Goal: Task Accomplishment & Management: Complete application form

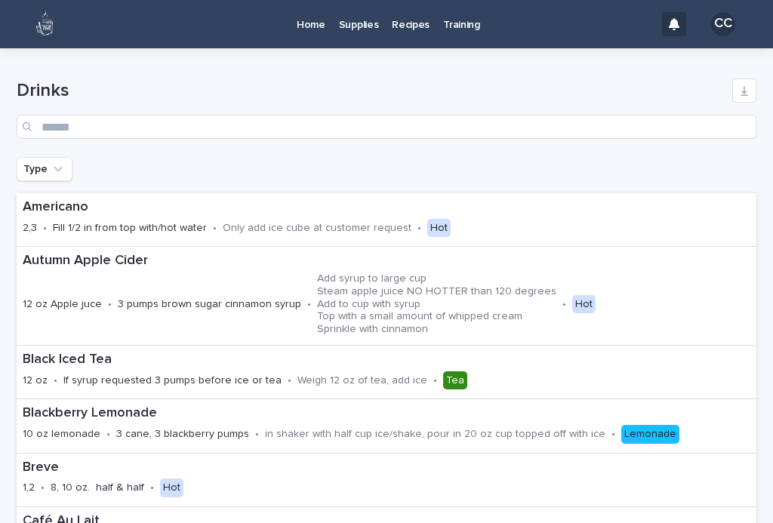
click at [291, 14] on div "Home" at bounding box center [311, 16] width 42 height 32
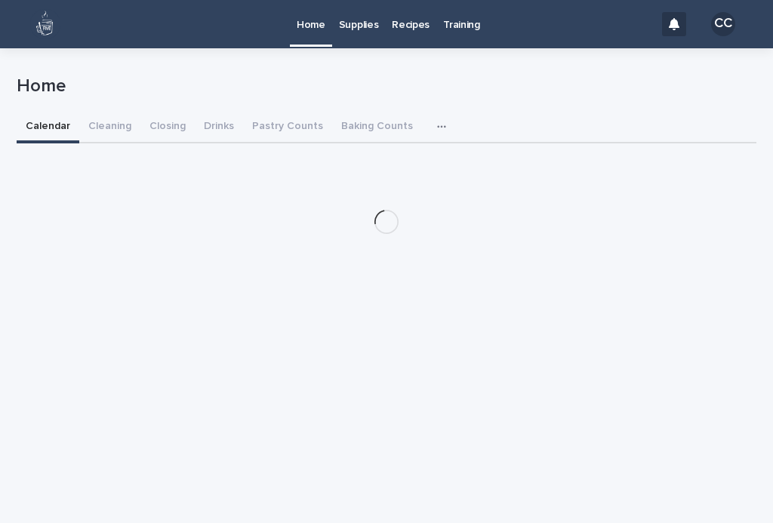
click at [751, 467] on div "Loading... Saving… Loading... Saving… Home Home Sorry, there was an error savin…" at bounding box center [386, 266] width 755 height 437
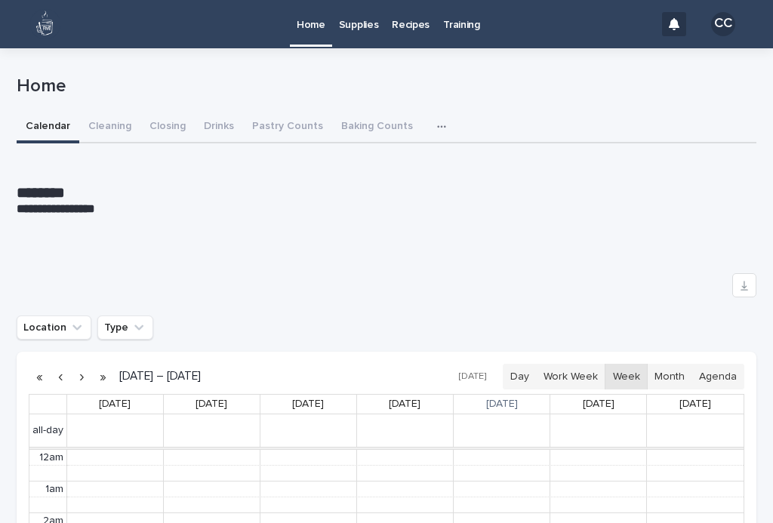
scroll to position [191, 0]
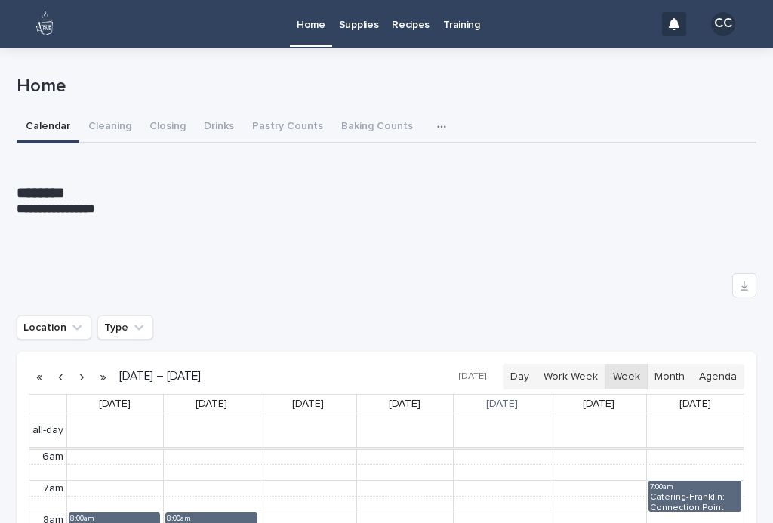
click at [165, 115] on button "Closing" at bounding box center [167, 128] width 54 height 32
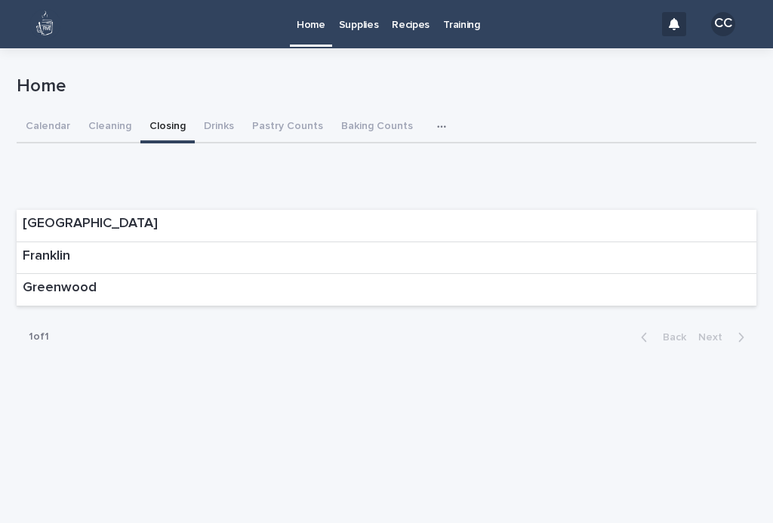
click at [707, 259] on div "Franklin" at bounding box center [387, 258] width 740 height 32
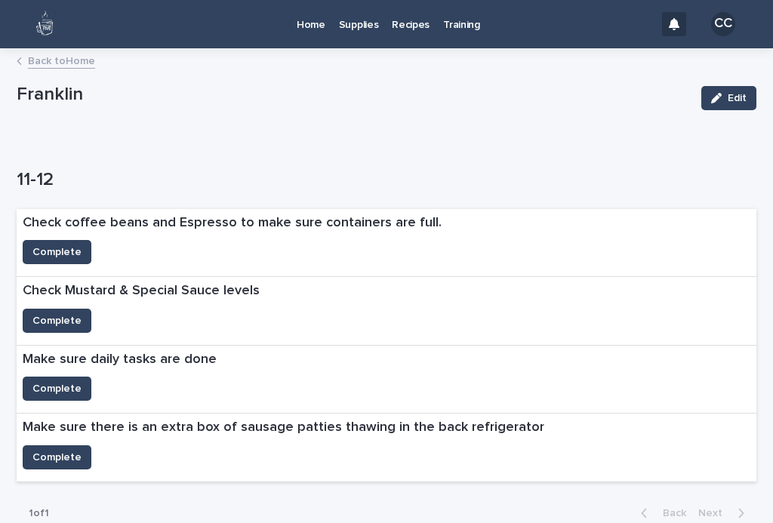
click at [57, 245] on span "Complete" at bounding box center [56, 252] width 49 height 15
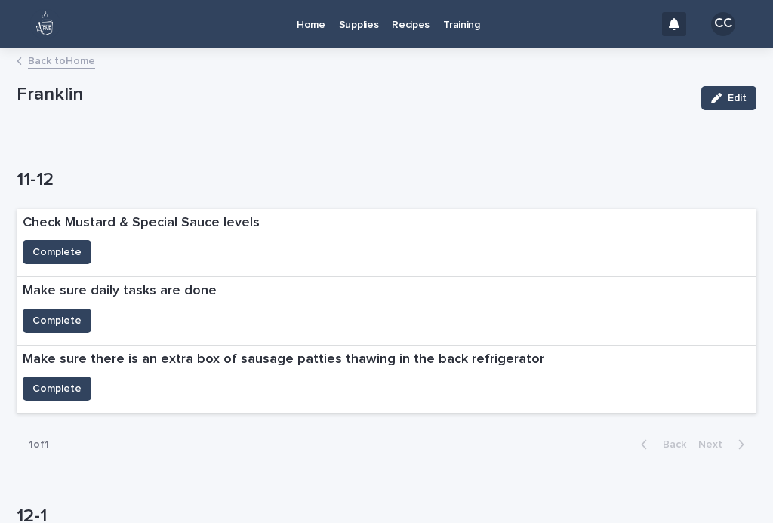
click at [85, 47] on div "Home Supplies Recipes Training" at bounding box center [361, 24] width 586 height 48
click at [71, 65] on link "Back to Home" at bounding box center [61, 59] width 67 height 17
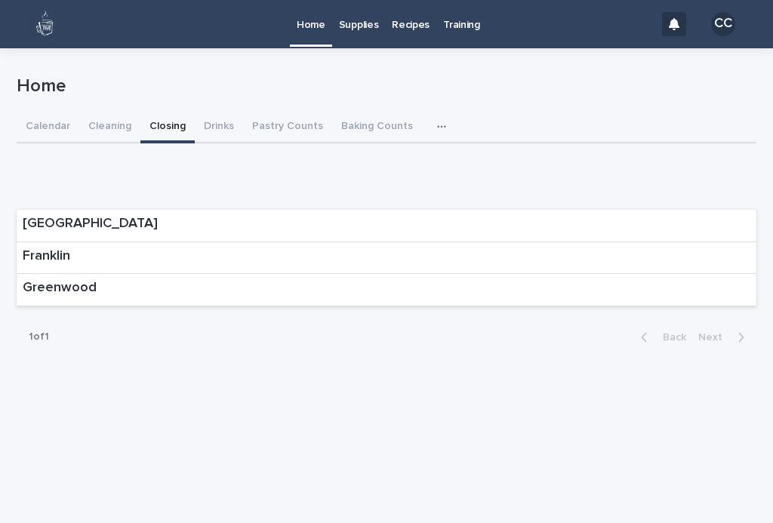
click at [110, 123] on button "Cleaning" at bounding box center [109, 128] width 61 height 32
click at [162, 262] on div "Franklin" at bounding box center [387, 258] width 740 height 32
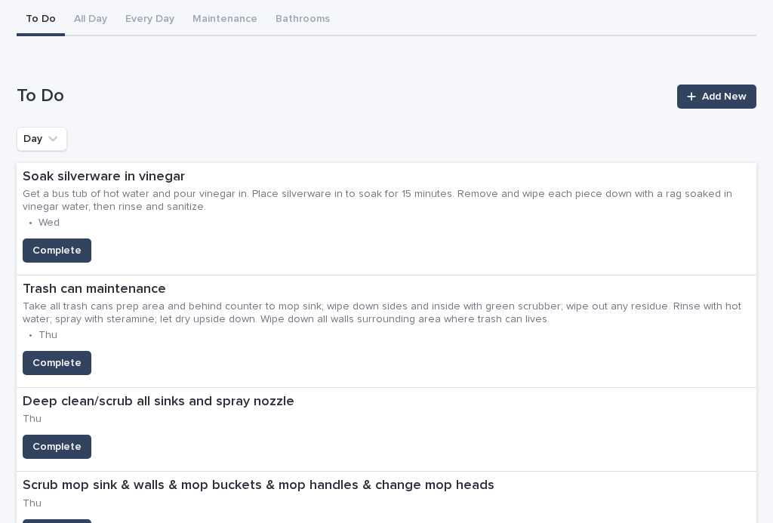
scroll to position [143, 0]
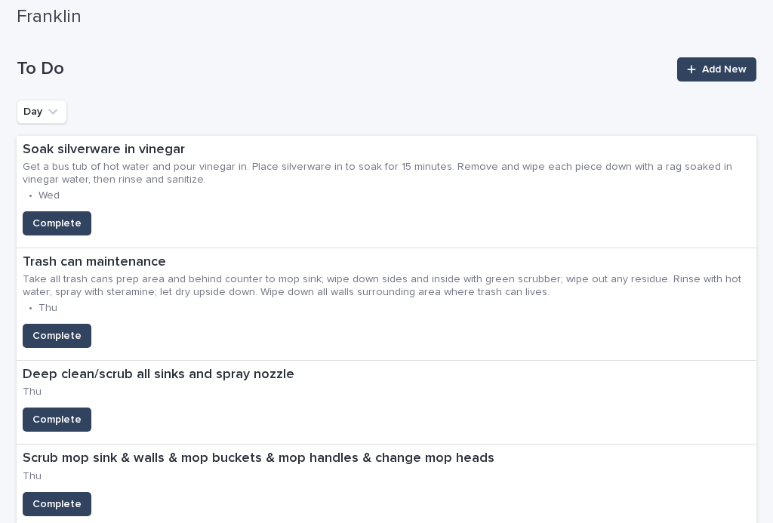
click at [59, 332] on button "Complete" at bounding box center [57, 336] width 69 height 24
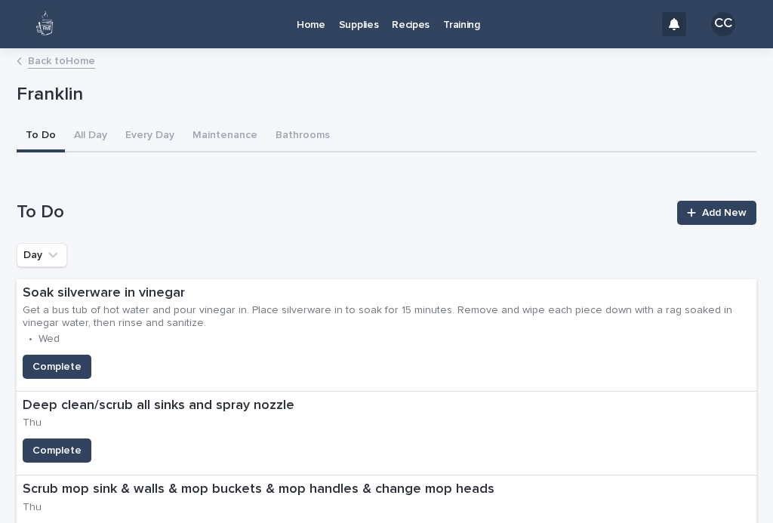
scroll to position [0, 0]
click at [39, 66] on link "Back to Home" at bounding box center [61, 59] width 67 height 17
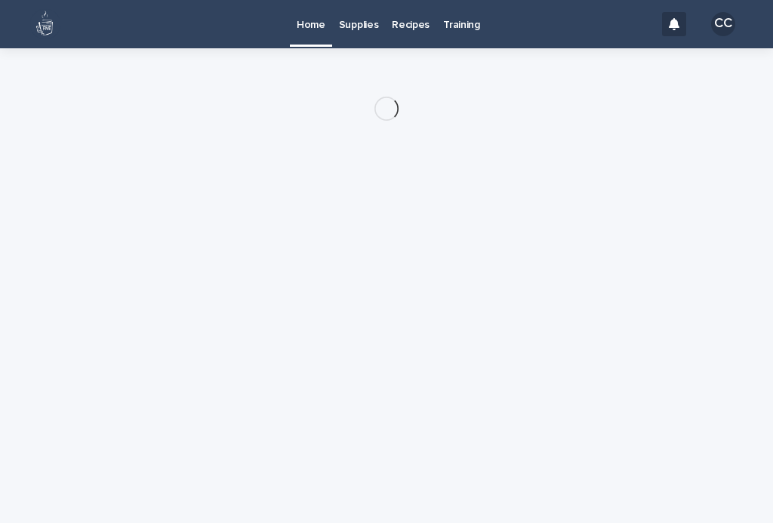
click at [78, 73] on div at bounding box center [387, 72] width 740 height 48
click at [64, 48] on div "Home Supplies Recipes Training CC" at bounding box center [386, 24] width 773 height 48
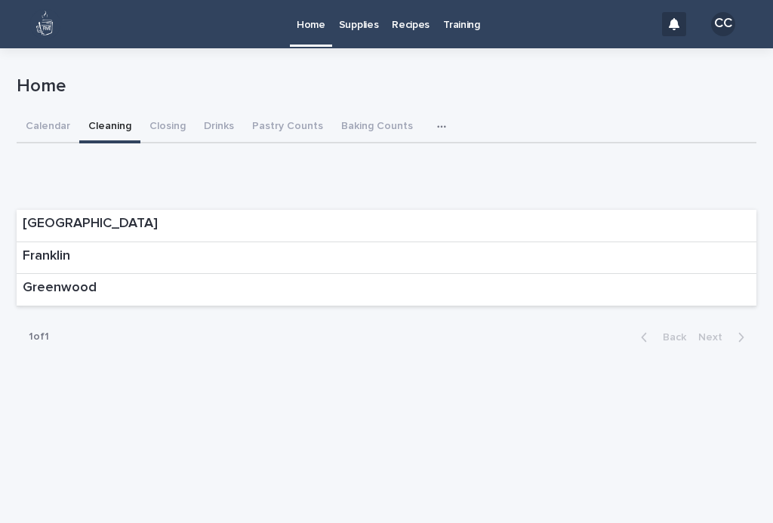
click at [174, 132] on button "Closing" at bounding box center [167, 128] width 54 height 32
click at [164, 258] on div "Franklin" at bounding box center [387, 258] width 740 height 32
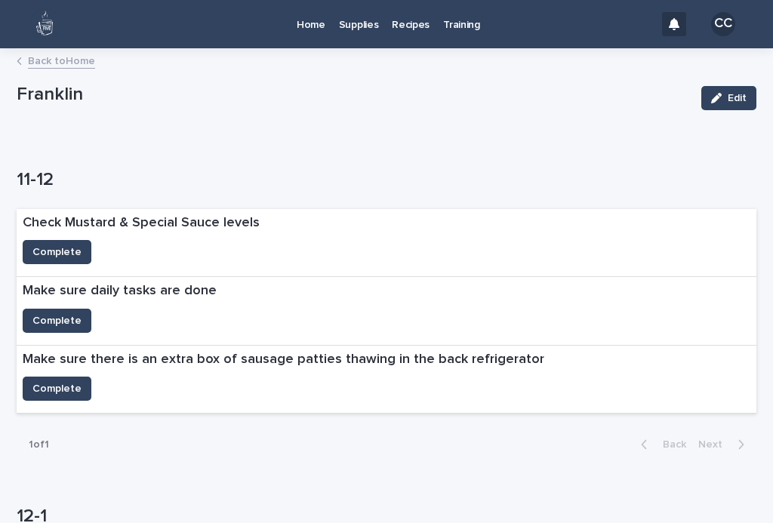
scroll to position [140, 0]
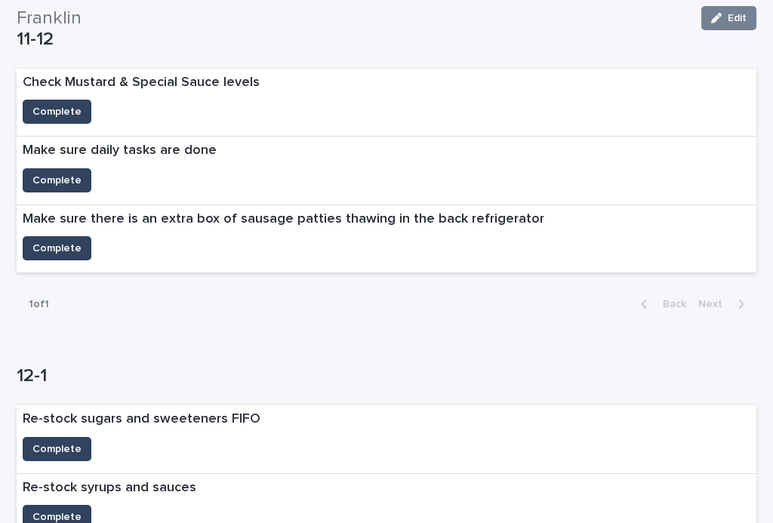
click at [80, 113] on button "Complete" at bounding box center [57, 112] width 69 height 24
click at [76, 176] on span "Complete" at bounding box center [56, 180] width 49 height 15
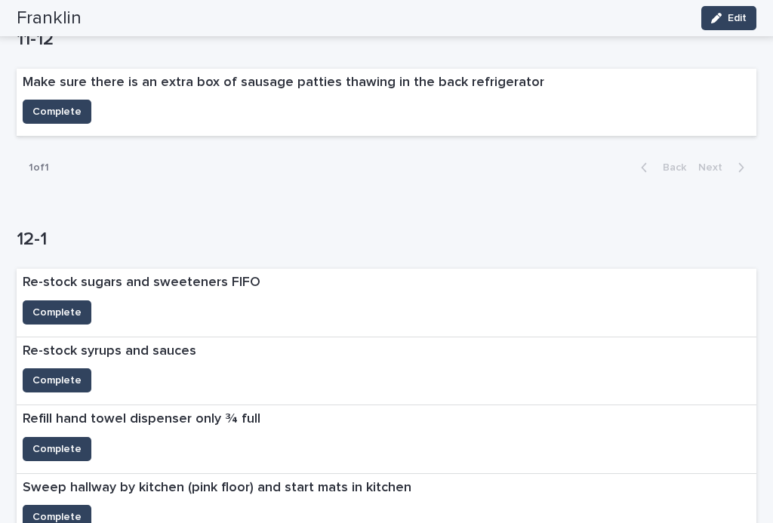
click at [78, 245] on h1 "12-1" at bounding box center [387, 240] width 740 height 22
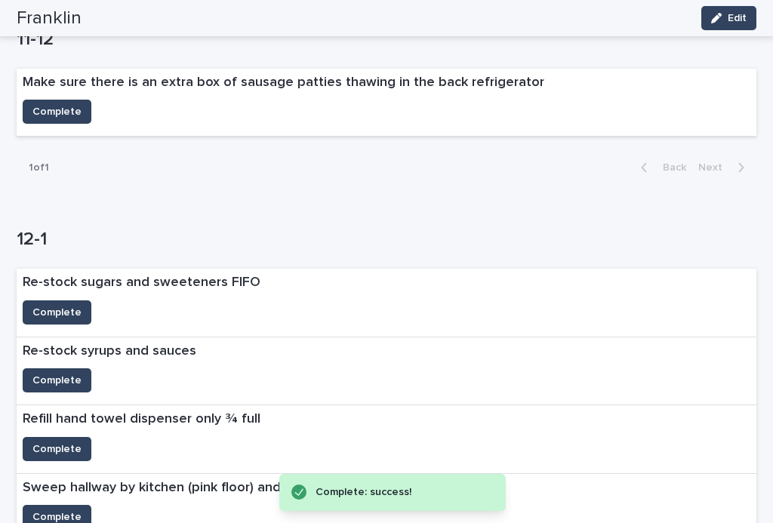
click at [77, 104] on span "Complete" at bounding box center [56, 111] width 49 height 15
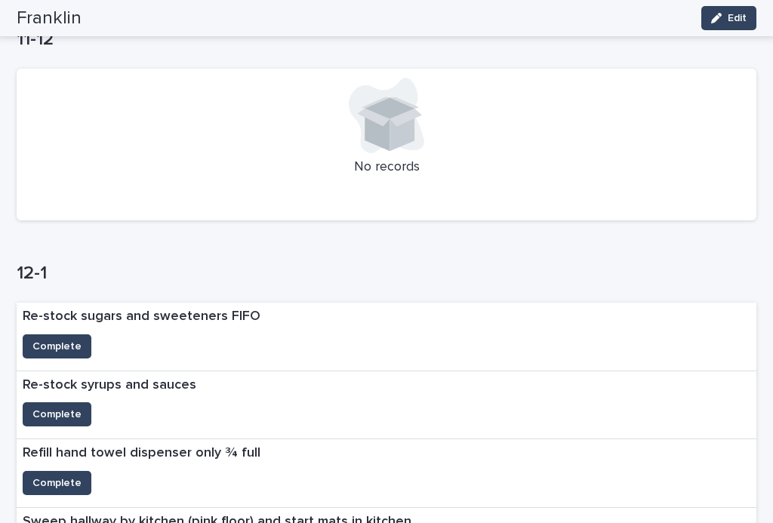
click at [35, 346] on span "Complete" at bounding box center [56, 346] width 49 height 15
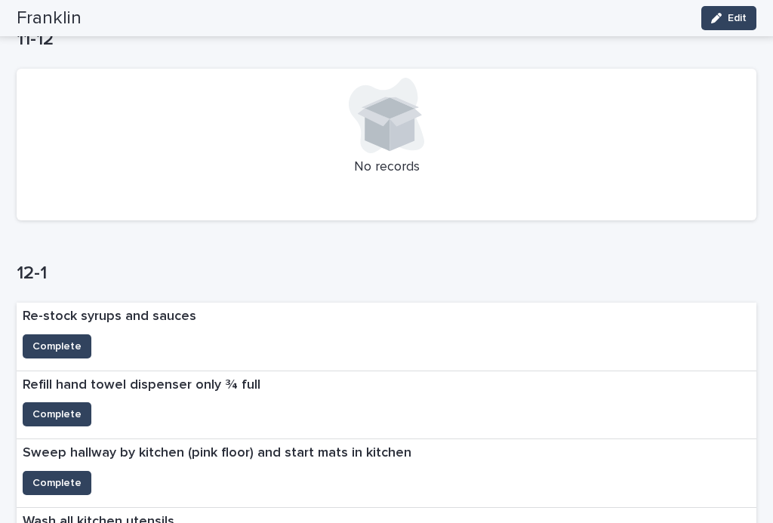
click at [72, 407] on span "Complete" at bounding box center [56, 414] width 49 height 15
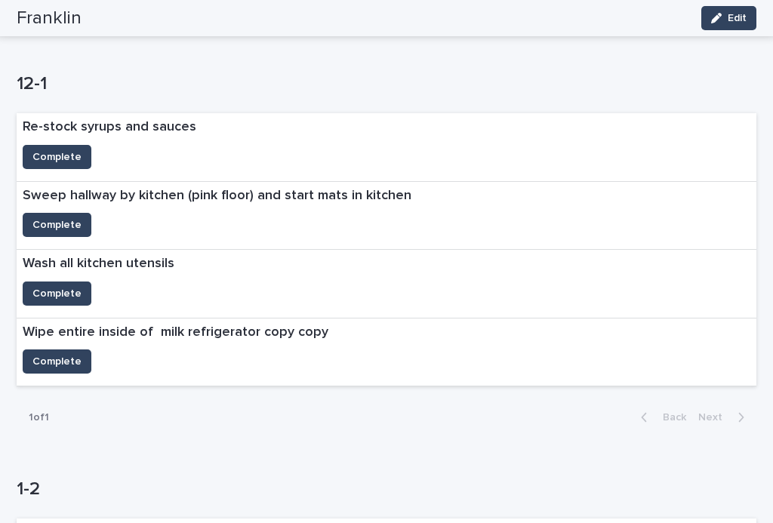
scroll to position [326, 0]
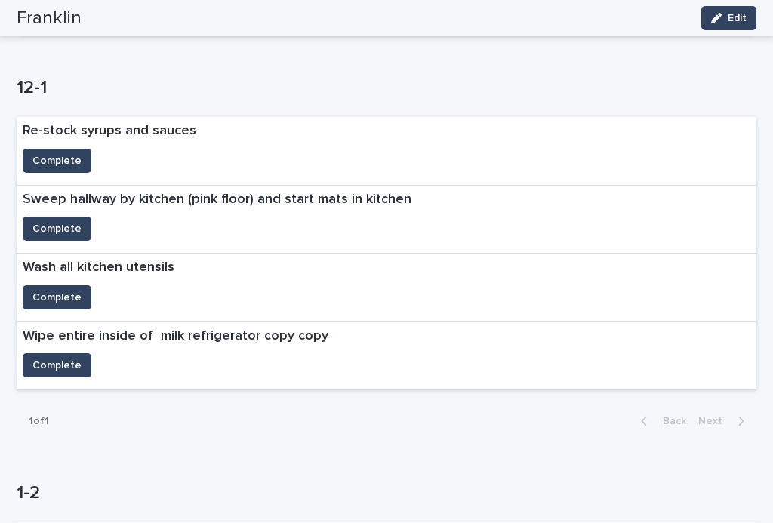
click at [45, 157] on span "Complete" at bounding box center [56, 160] width 49 height 15
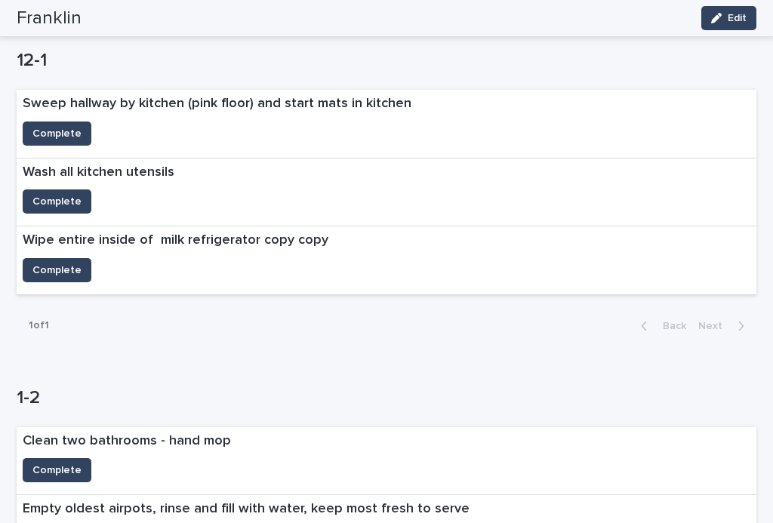
scroll to position [354, 0]
click at [39, 189] on button "Complete" at bounding box center [57, 201] width 69 height 24
click at [57, 125] on span "Complete" at bounding box center [56, 132] width 49 height 15
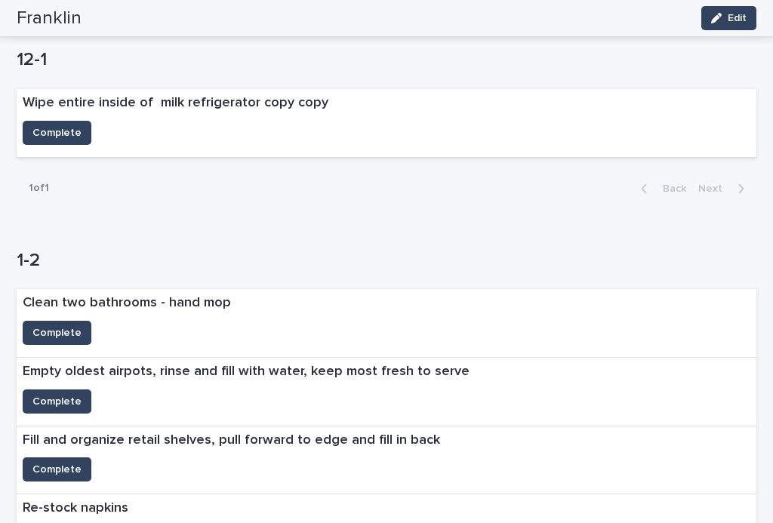
scroll to position [393, 0]
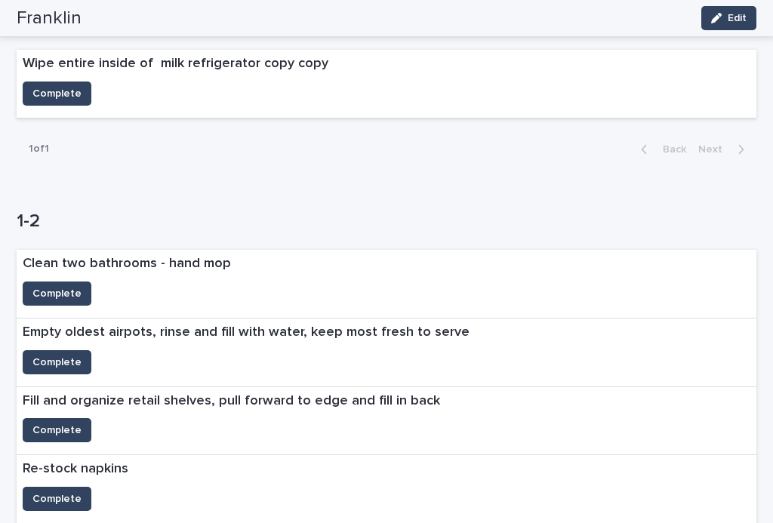
click at [65, 426] on span "Complete" at bounding box center [56, 430] width 49 height 15
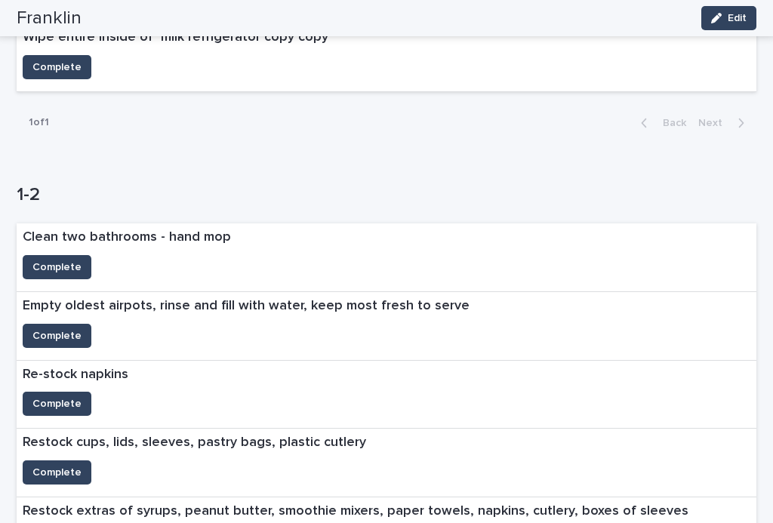
scroll to position [421, 0]
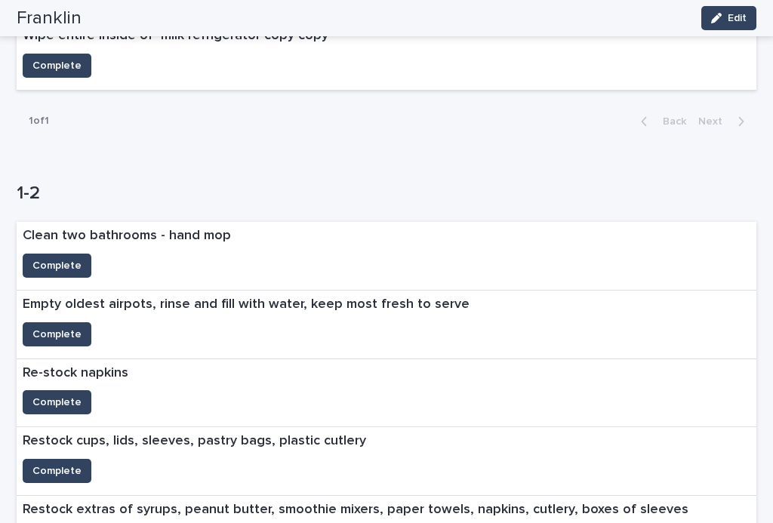
click at [57, 405] on button "Complete" at bounding box center [57, 402] width 69 height 24
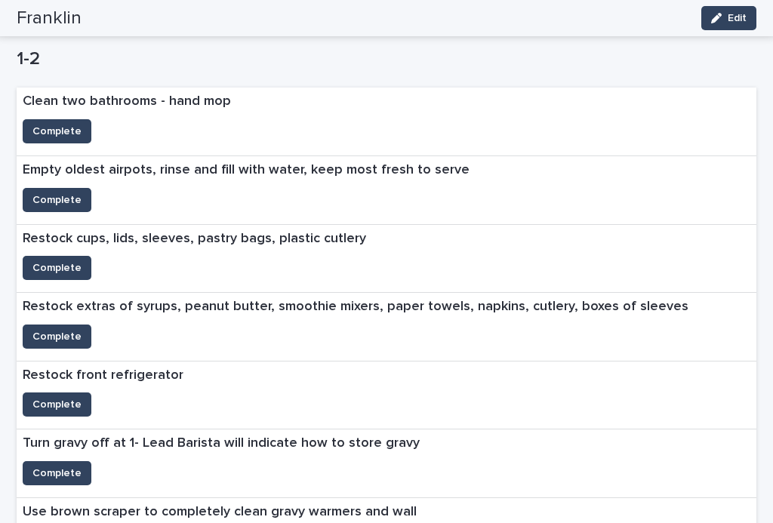
scroll to position [614, 0]
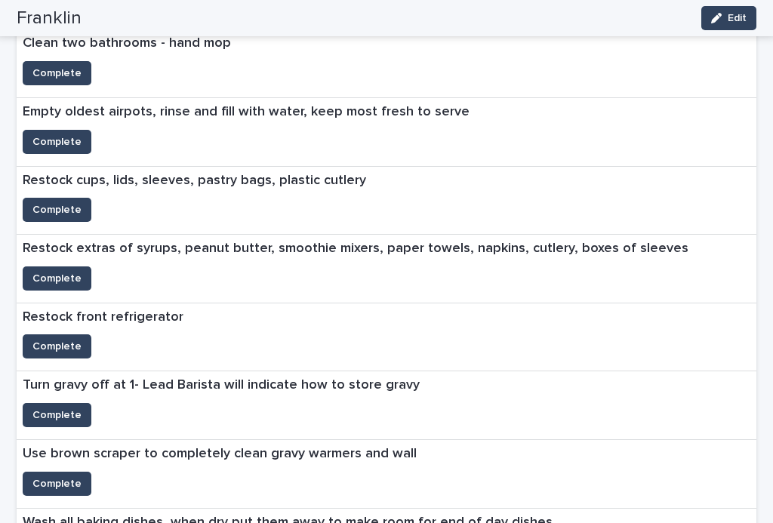
click at [46, 198] on button "Complete" at bounding box center [57, 210] width 69 height 24
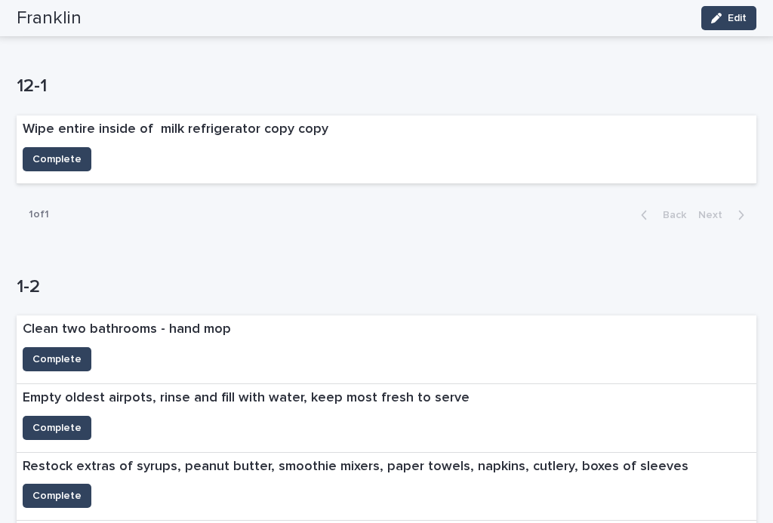
scroll to position [335, 0]
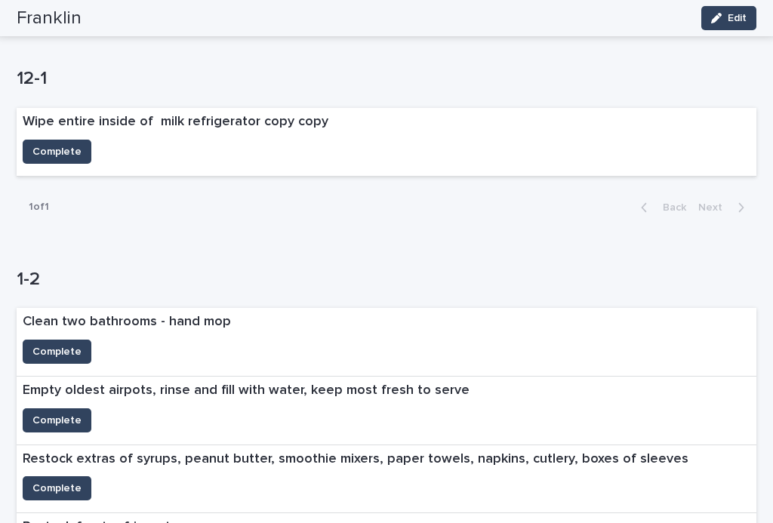
click at [38, 140] on button "Complete" at bounding box center [57, 152] width 69 height 24
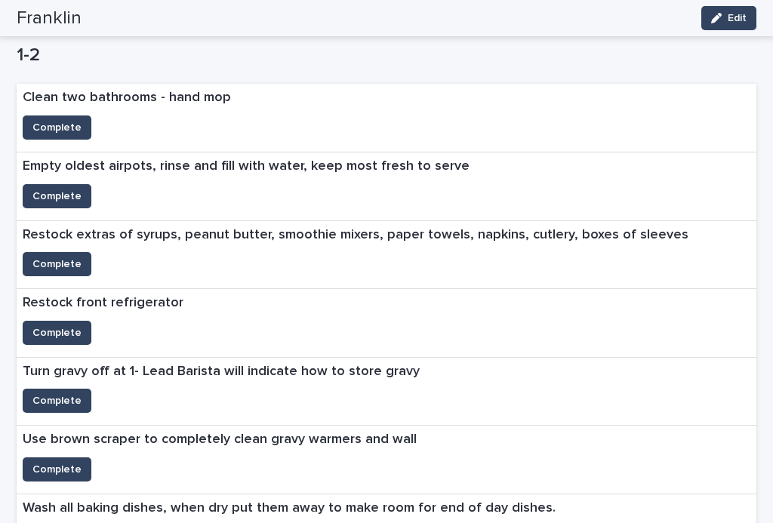
scroll to position [513, 0]
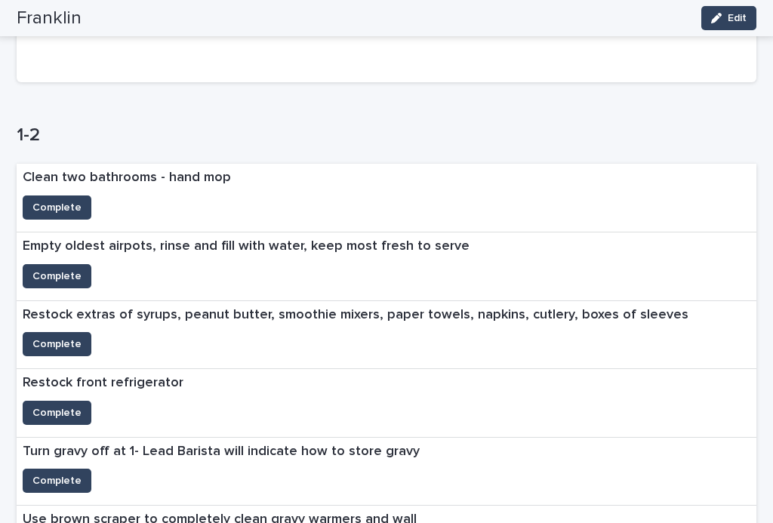
click at [61, 264] on button "Complete" at bounding box center [57, 276] width 69 height 24
